Goal: Task Accomplishment & Management: Manage account settings

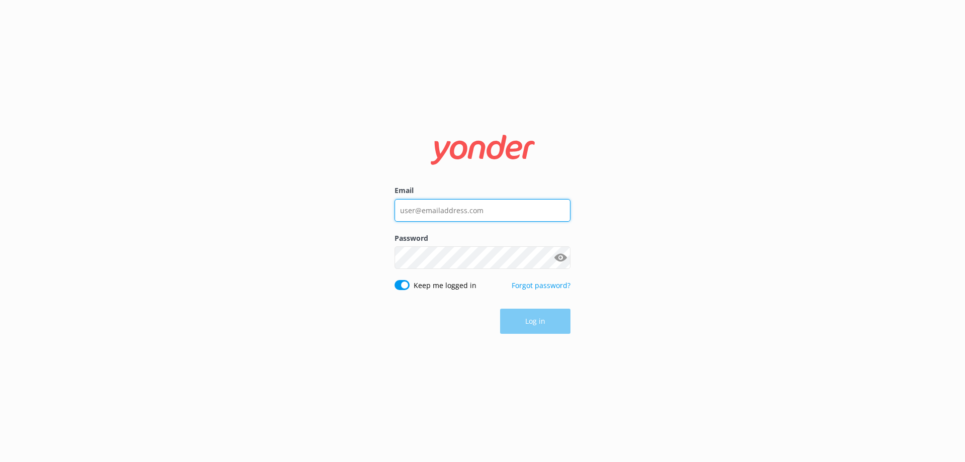
type input "[EMAIL_ADDRESS][DOMAIN_NAME]"
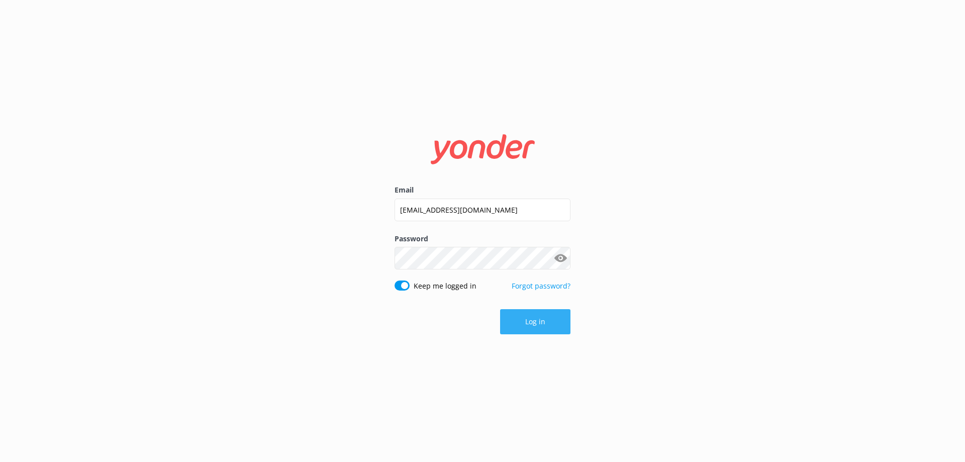
click at [544, 319] on button "Log in" at bounding box center [535, 321] width 70 height 25
